Goal: Information Seeking & Learning: Check status

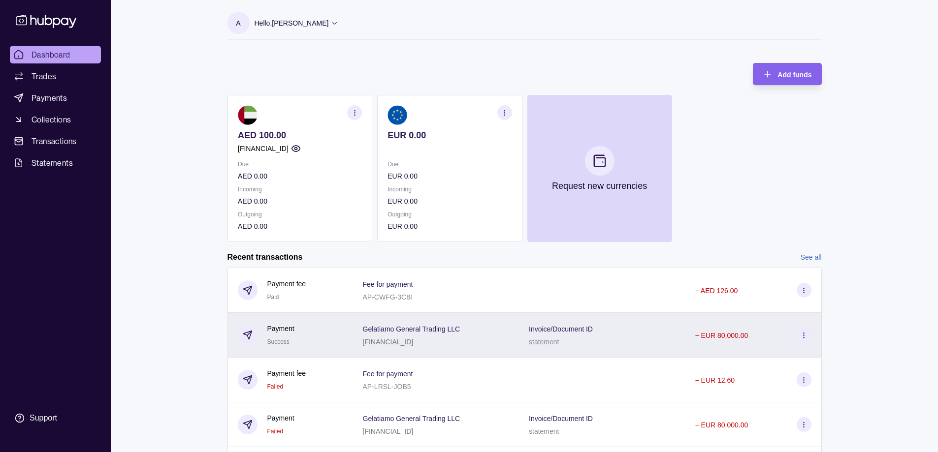
click at [467, 317] on div "Gelatiamo General Trading LLC [FINANCIAL_ID]" at bounding box center [436, 335] width 166 height 45
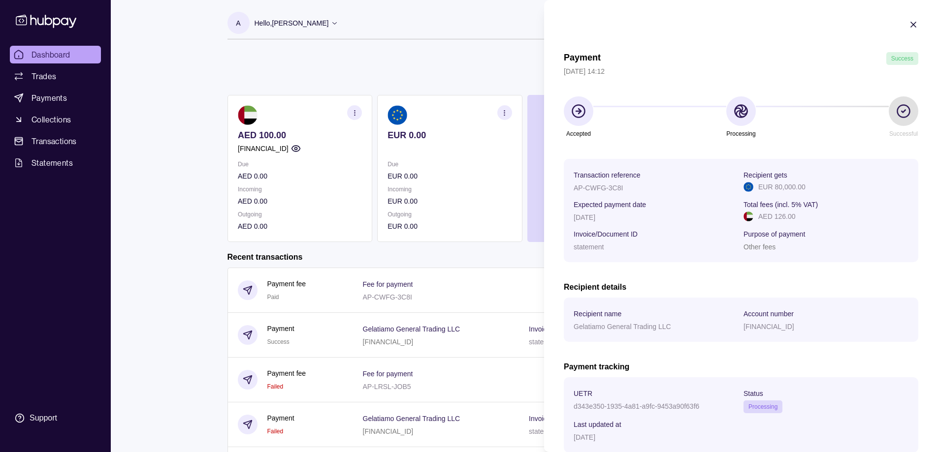
click at [908, 24] on icon "button" at bounding box center [913, 25] width 10 height 10
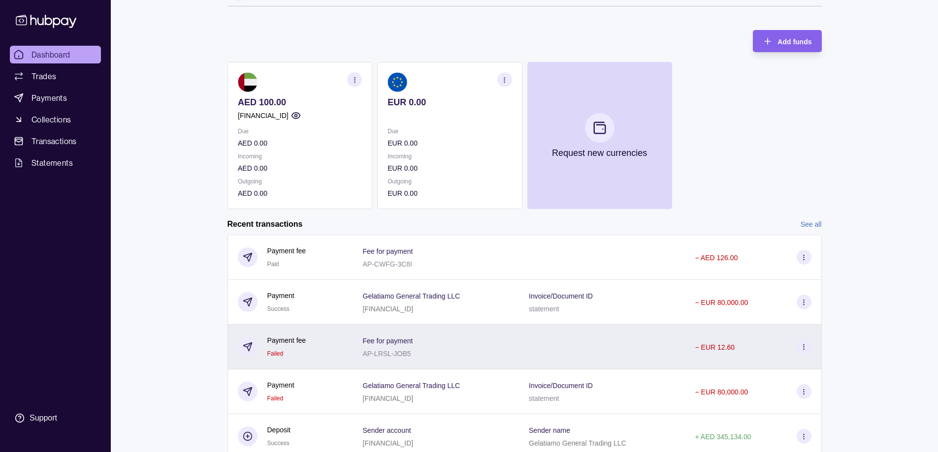
scroll to position [71, 0]
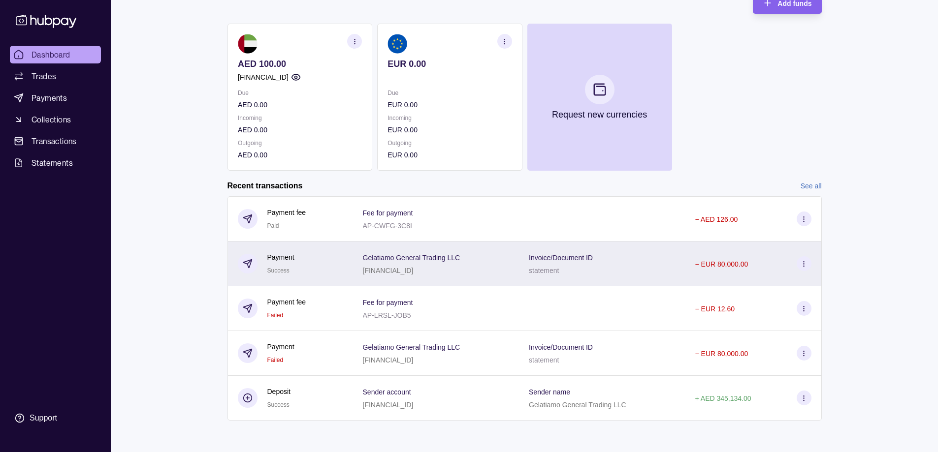
click at [555, 279] on div "Invoice/Document ID statement" at bounding box center [602, 264] width 166 height 45
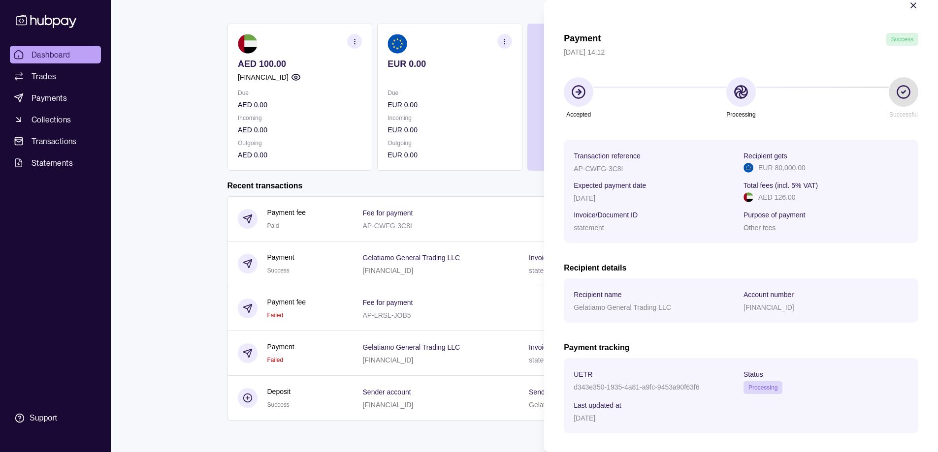
scroll to position [0, 0]
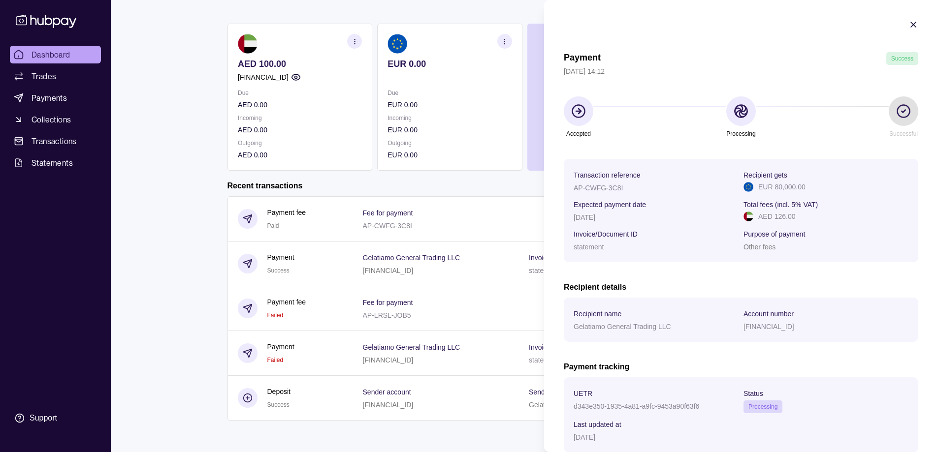
click at [908, 21] on icon "button" at bounding box center [913, 25] width 10 height 10
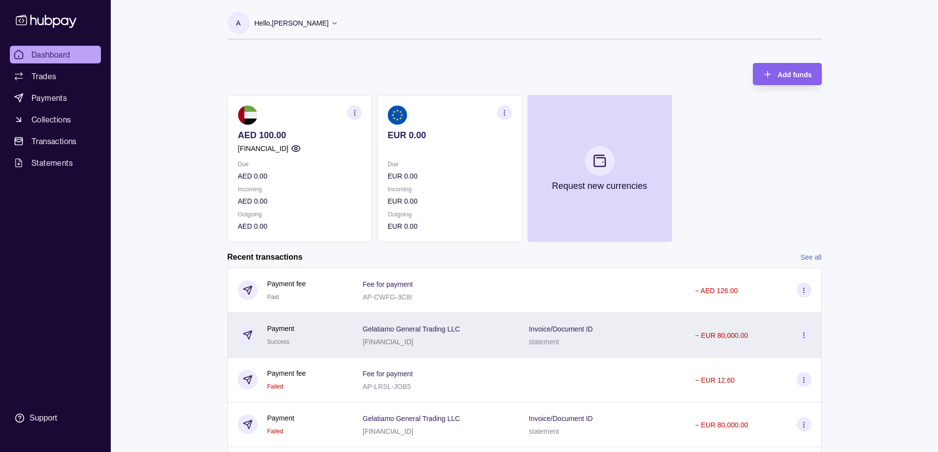
click at [493, 332] on div "Gelatiamo General Trading LLC [FINANCIAL_ID]" at bounding box center [436, 335] width 146 height 25
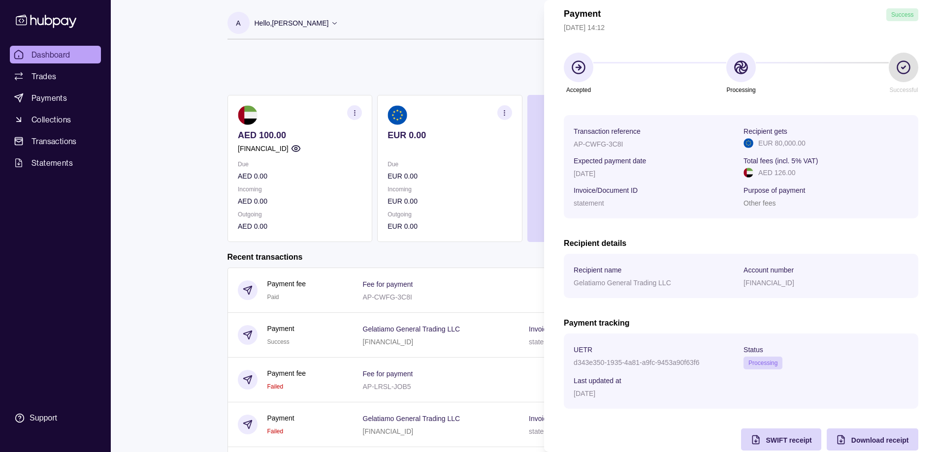
scroll to position [49, 0]
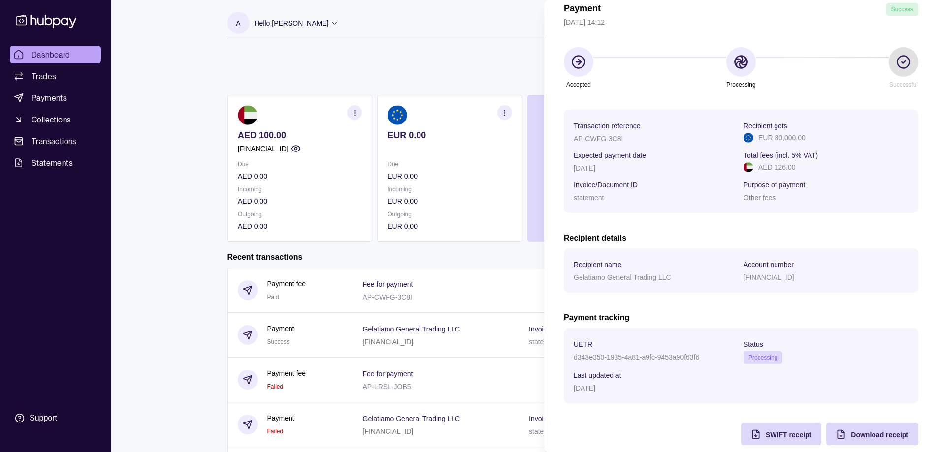
click at [192, 73] on html "Dashboard Trades Payments Collections Transactions Statements Support A Hello, …" at bounding box center [469, 262] width 938 height 524
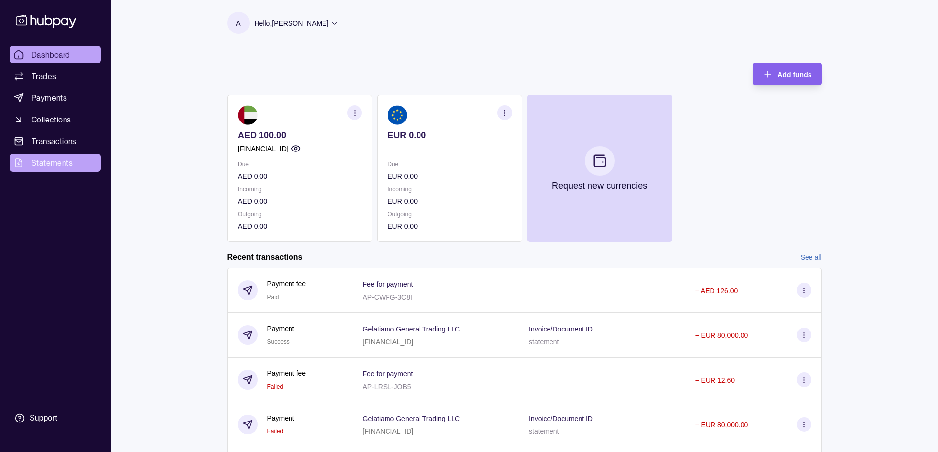
click at [74, 158] on link "Statements" at bounding box center [55, 163] width 91 height 18
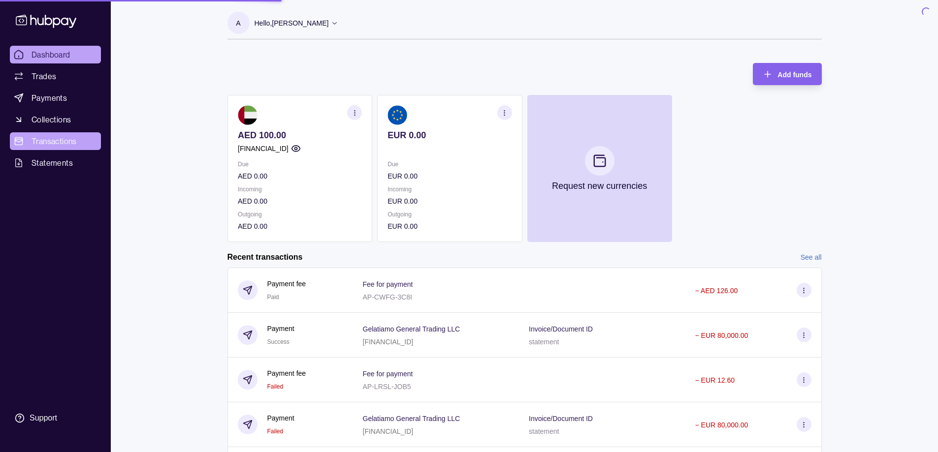
click at [74, 142] on span "Transactions" at bounding box center [54, 141] width 45 height 12
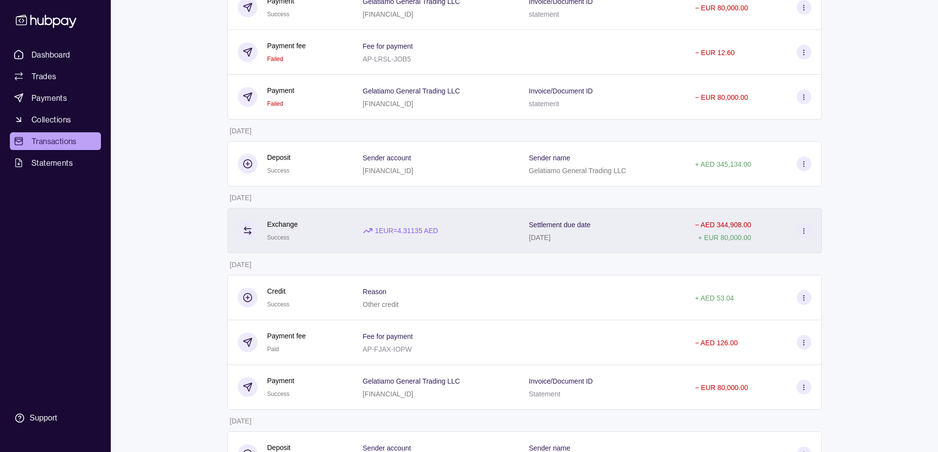
scroll to position [295, 0]
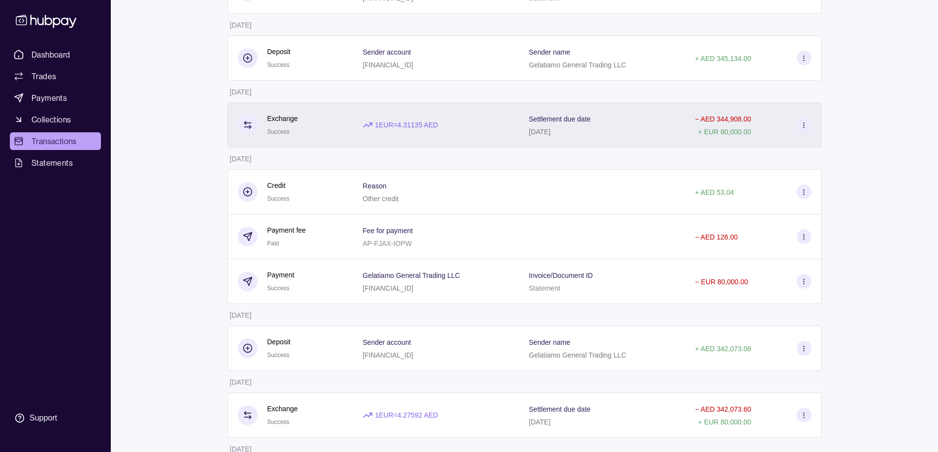
click at [473, 279] on div "Gelatiamo General Trading LLC [FINANCIAL_ID]" at bounding box center [436, 281] width 146 height 25
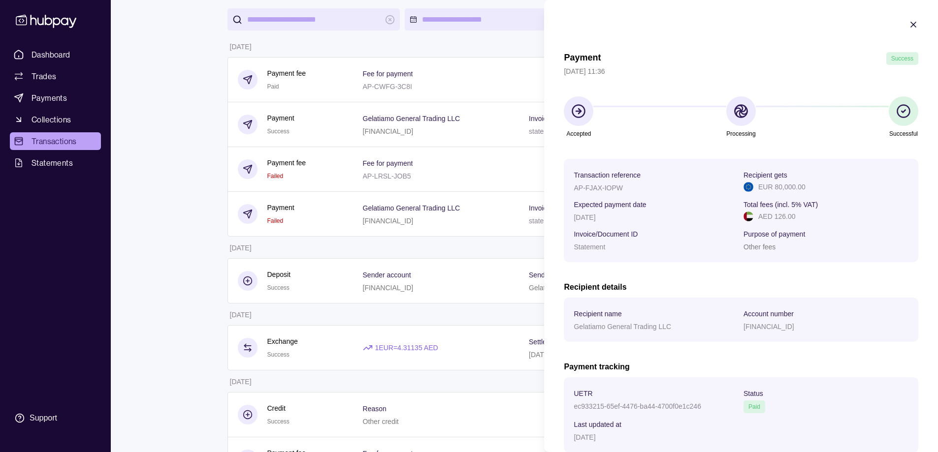
scroll to position [49, 0]
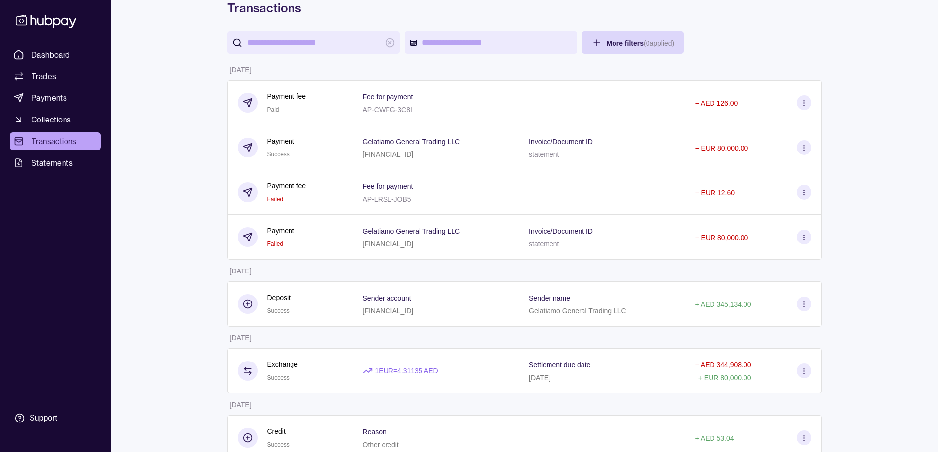
click at [418, 150] on div "[FINANCIAL_ID]" at bounding box center [411, 154] width 97 height 12
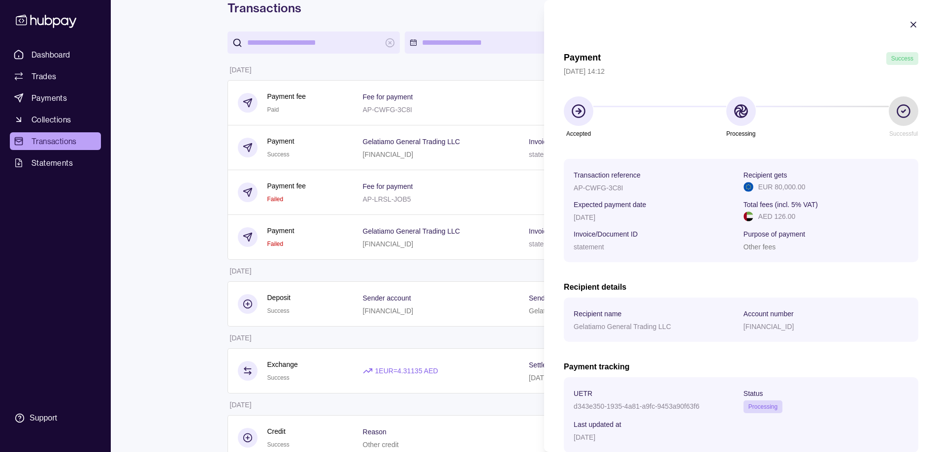
click at [897, 117] on icon at bounding box center [903, 111] width 15 height 15
click at [908, 25] on icon "button" at bounding box center [913, 25] width 10 height 10
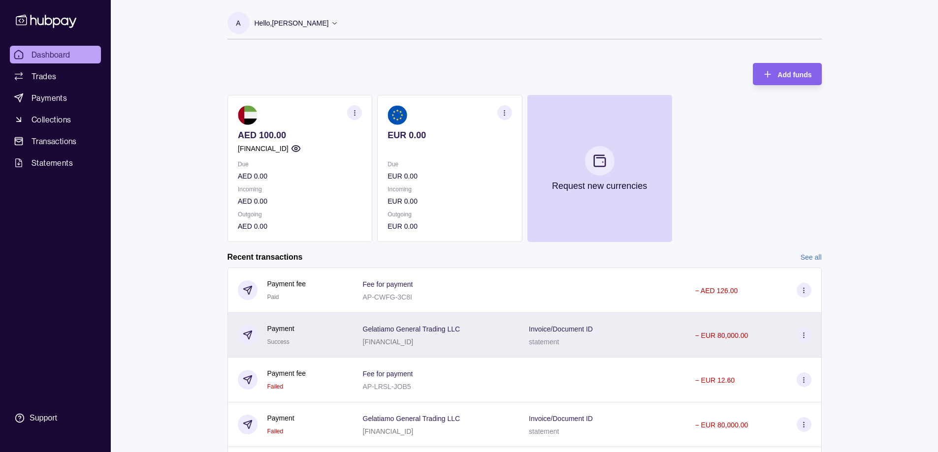
click at [518, 328] on div "Gelatiamo General Trading LLC [FINANCIAL_ID]" at bounding box center [436, 335] width 166 height 45
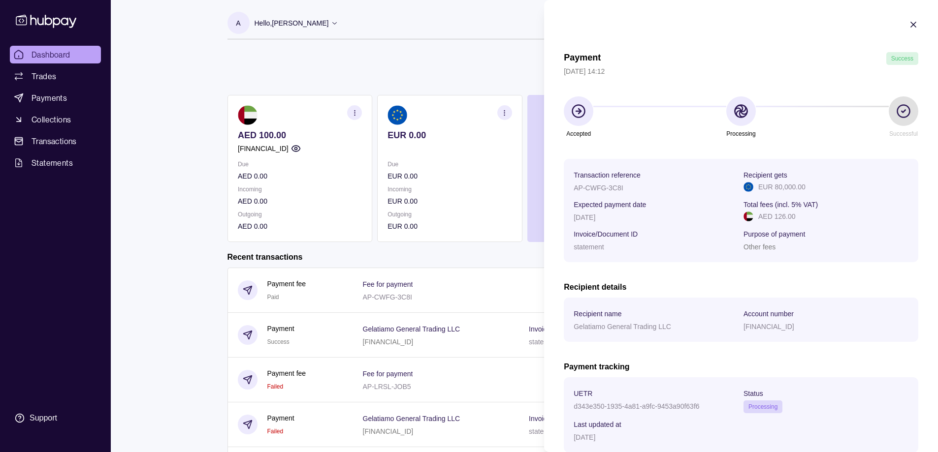
click at [908, 24] on icon "button" at bounding box center [913, 25] width 10 height 10
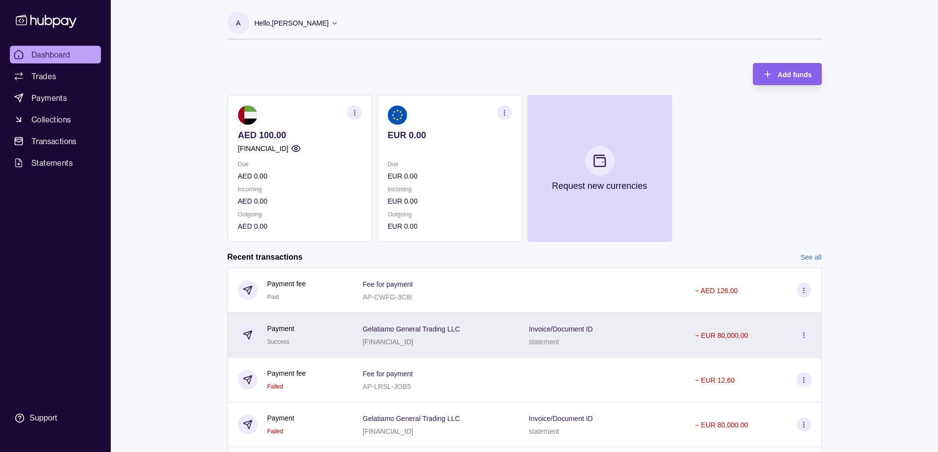
click at [485, 332] on div "Gelatiamo General Trading LLC [FINANCIAL_ID]" at bounding box center [436, 335] width 146 height 25
